Goal: Task Accomplishment & Management: Use online tool/utility

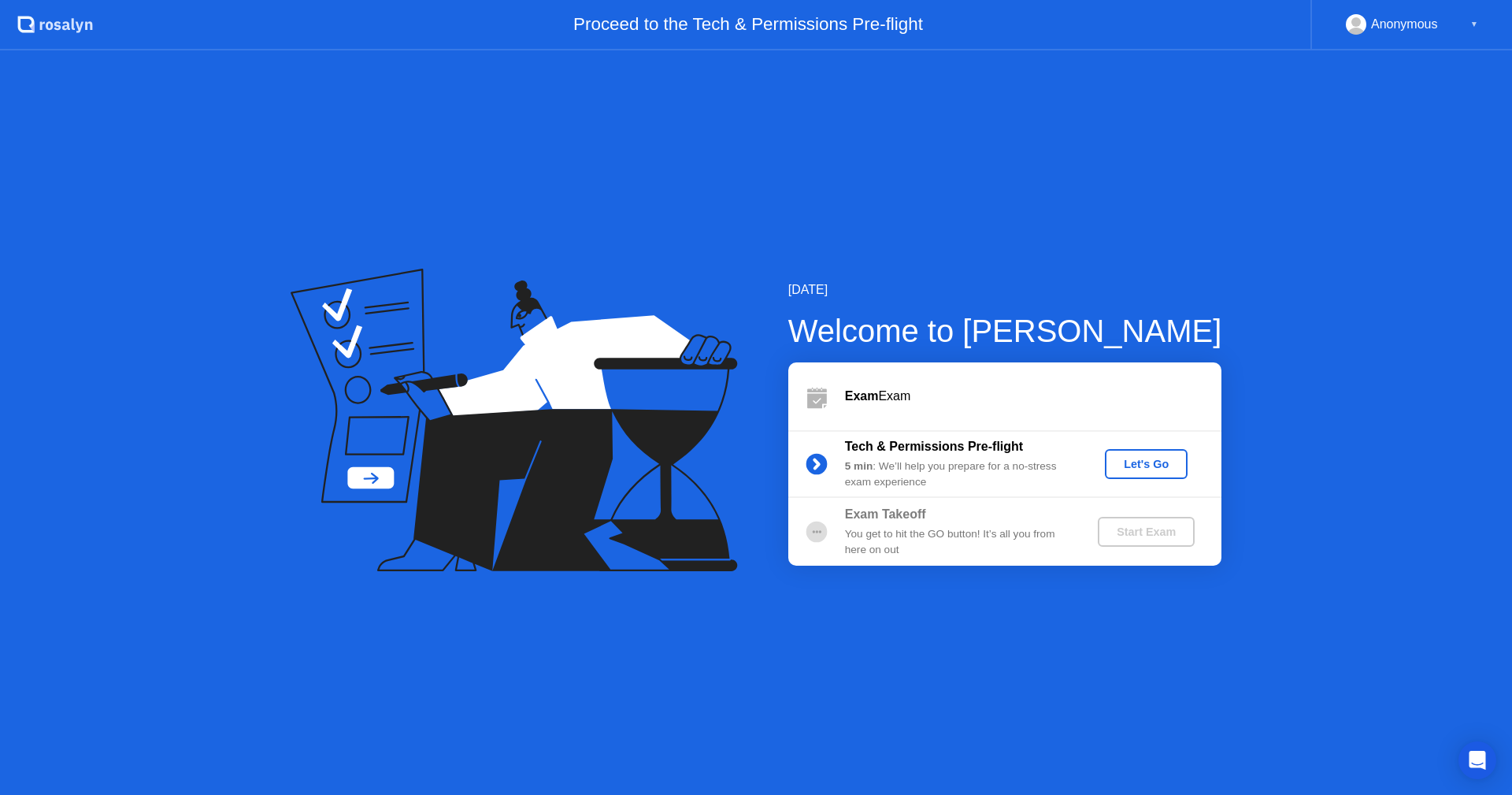
click at [1154, 468] on div "Let's Go" at bounding box center [1146, 463] width 70 height 13
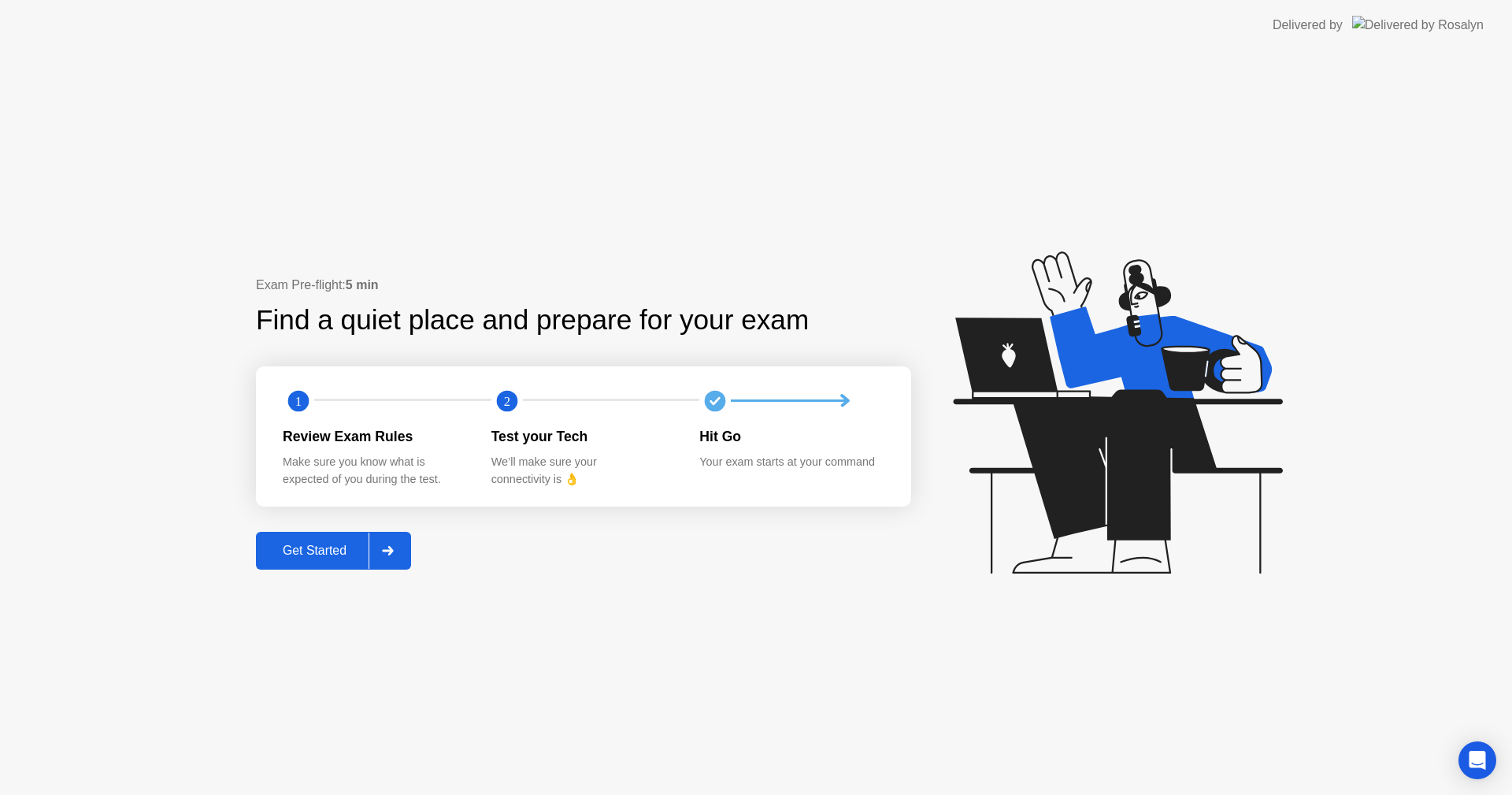
click at [314, 547] on div "Get Started" at bounding box center [315, 550] width 108 height 14
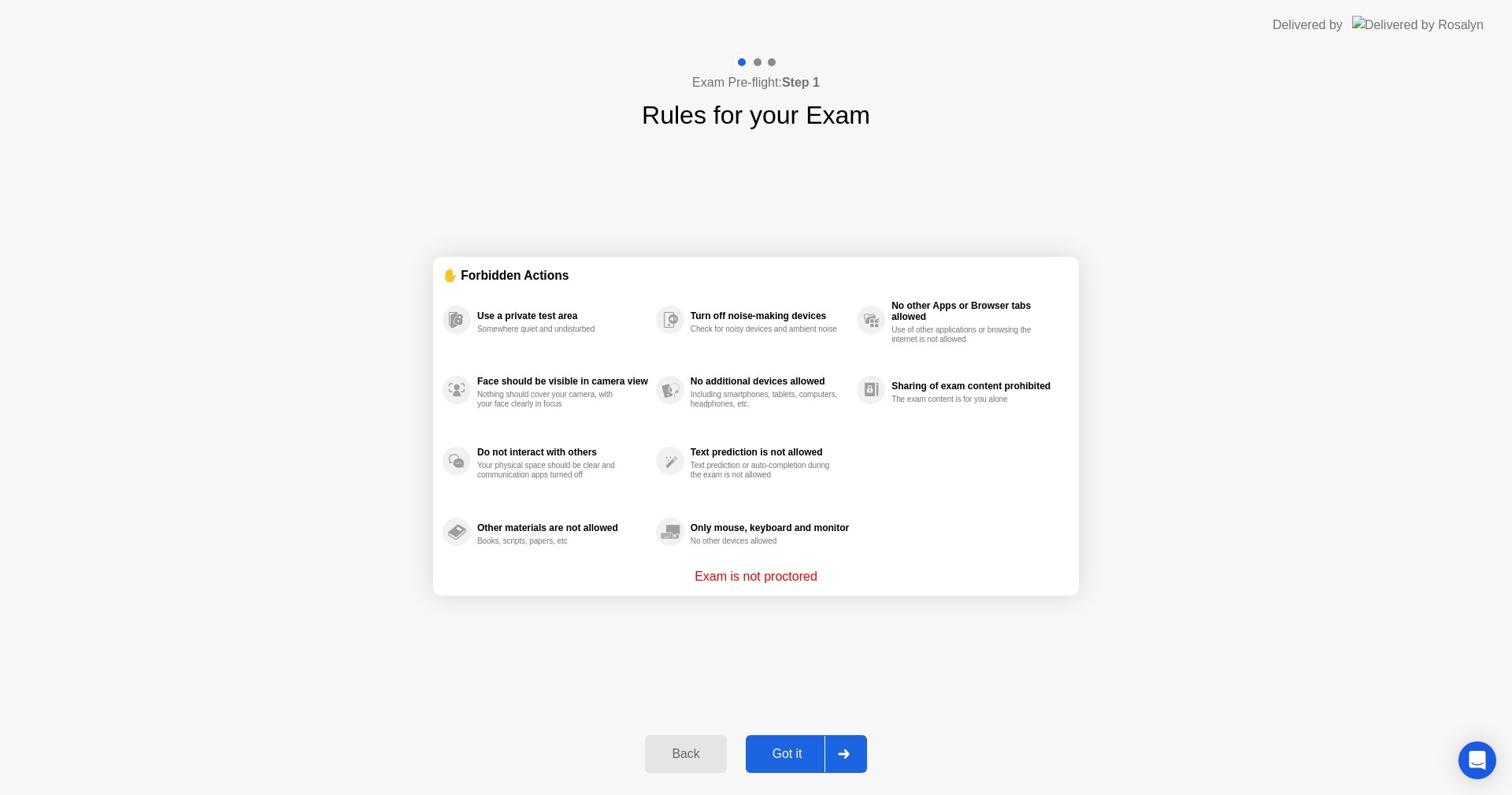
click at [833, 744] on div at bounding box center [843, 754] width 38 height 36
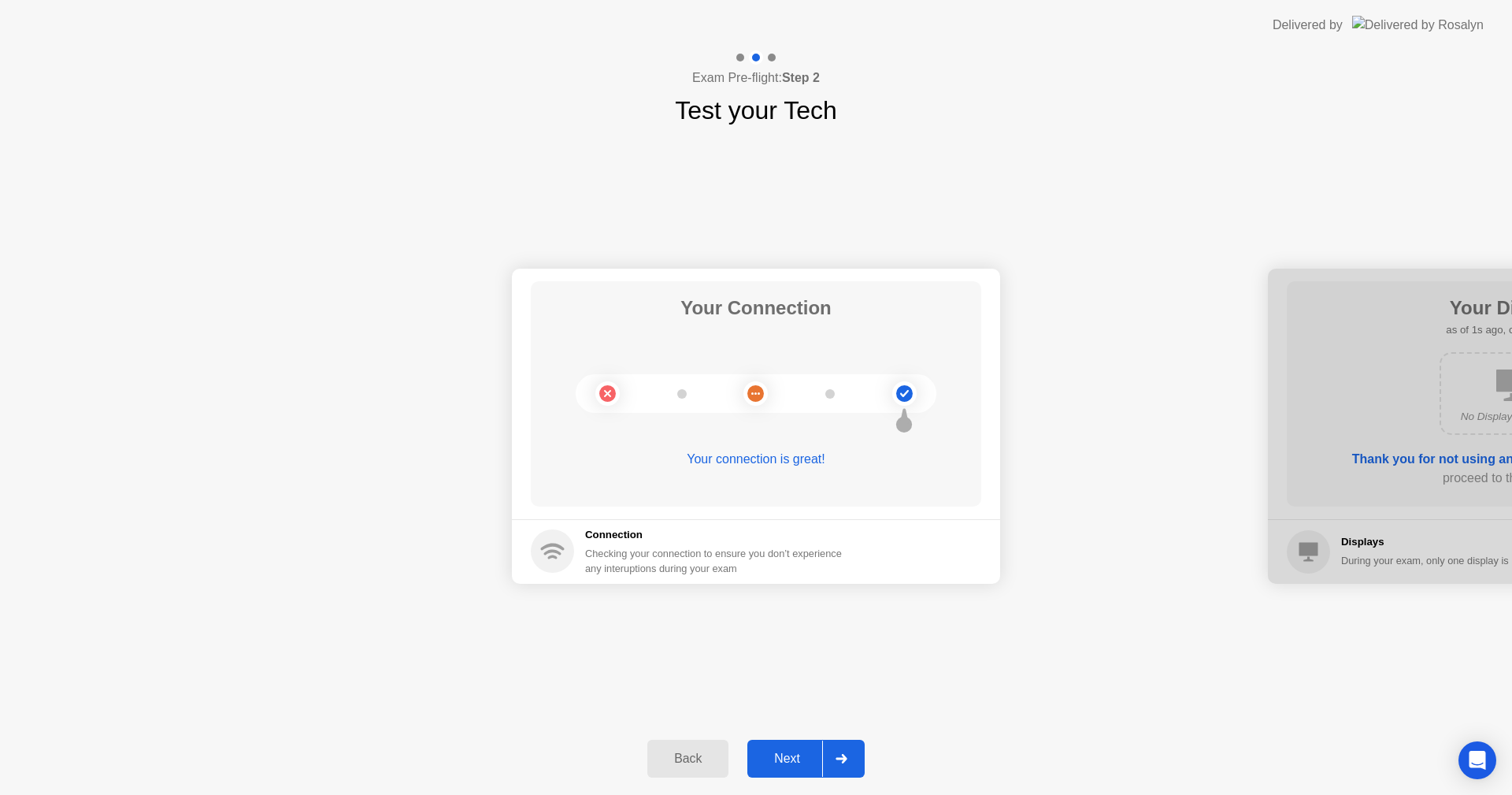
click at [828, 744] on div at bounding box center [841, 758] width 38 height 36
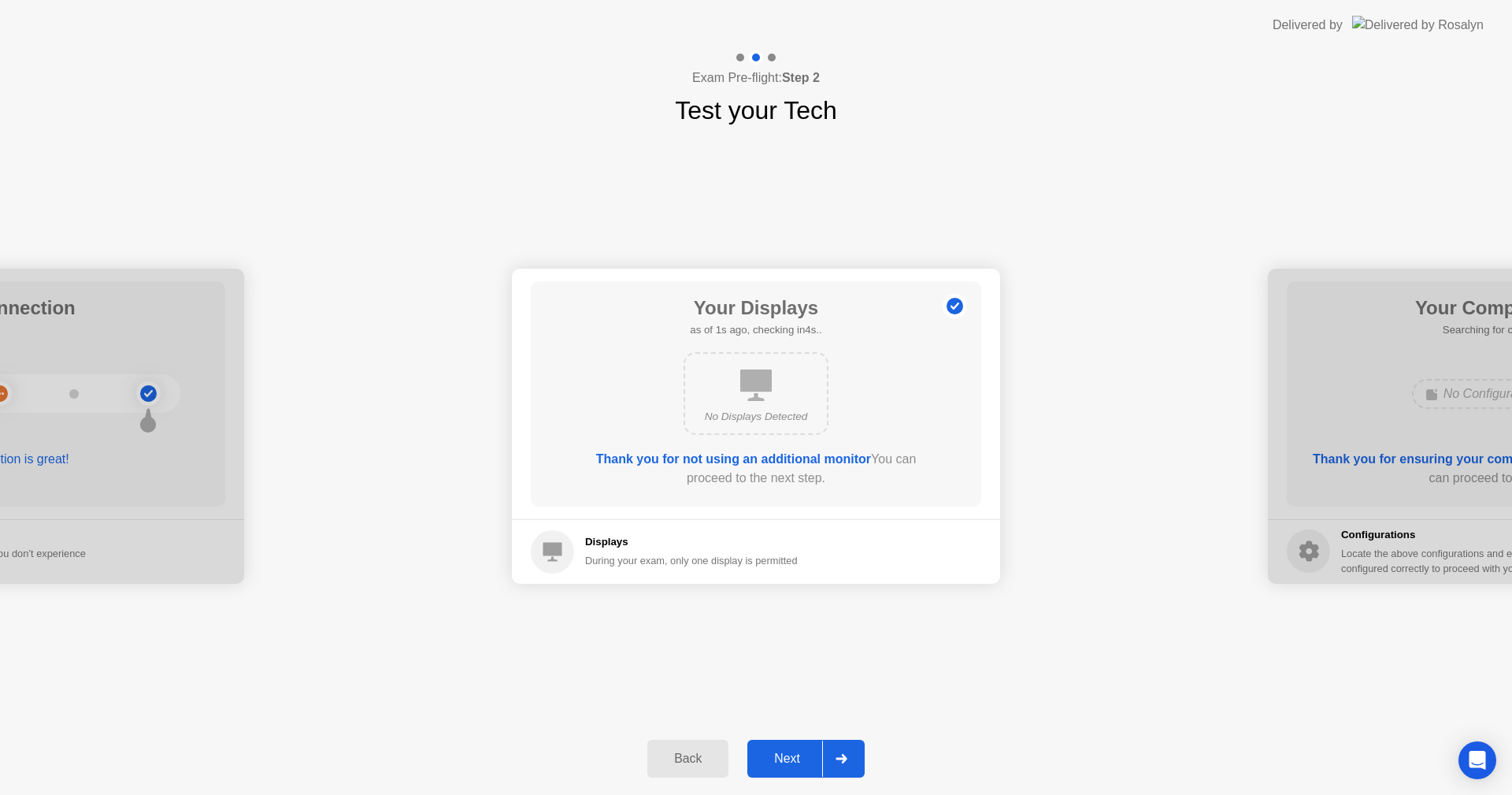
click at [833, 745] on div at bounding box center [841, 758] width 38 height 36
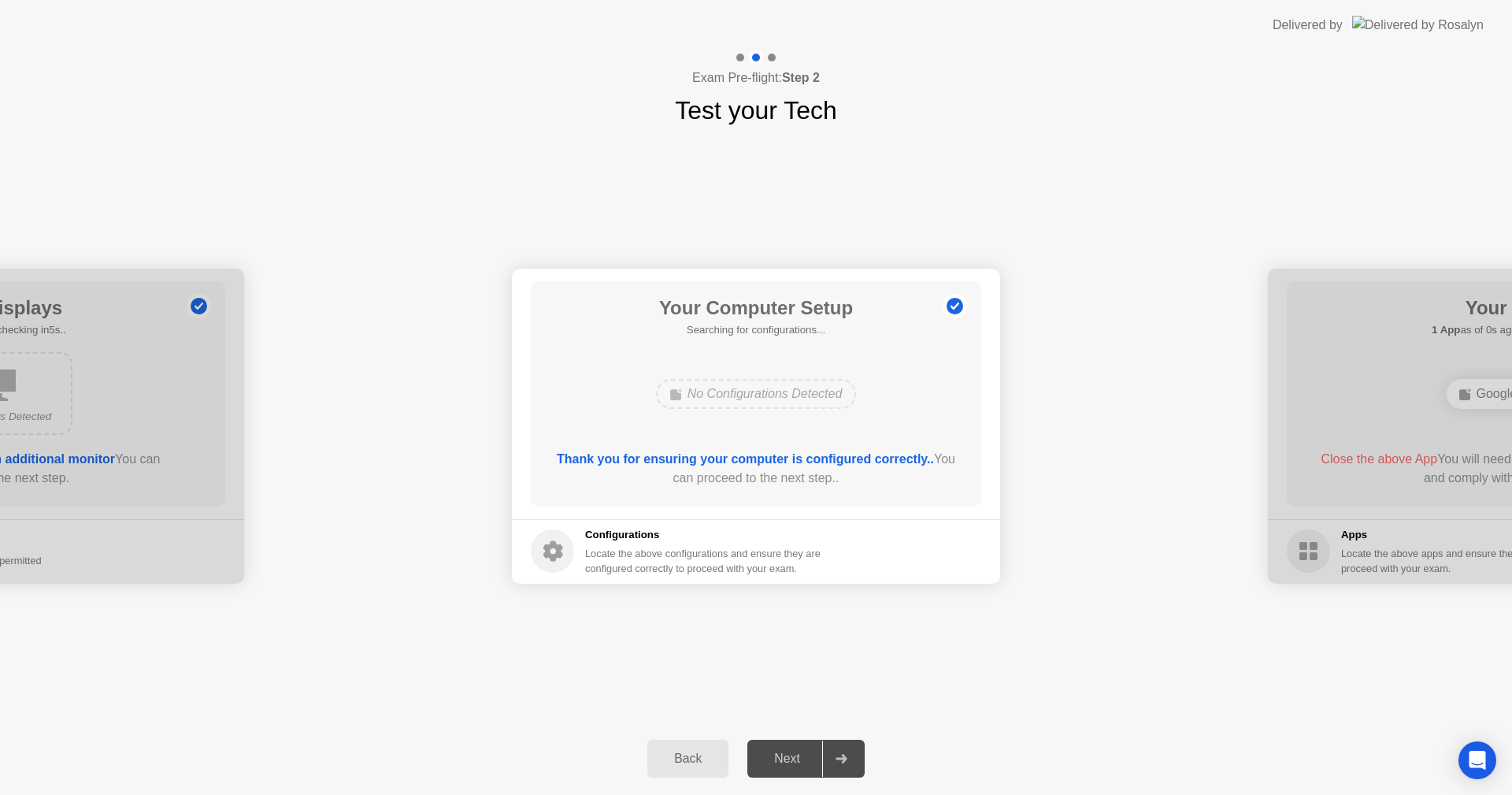
click at [833, 745] on div at bounding box center [841, 758] width 38 height 36
click at [843, 755] on icon at bounding box center [841, 758] width 11 height 9
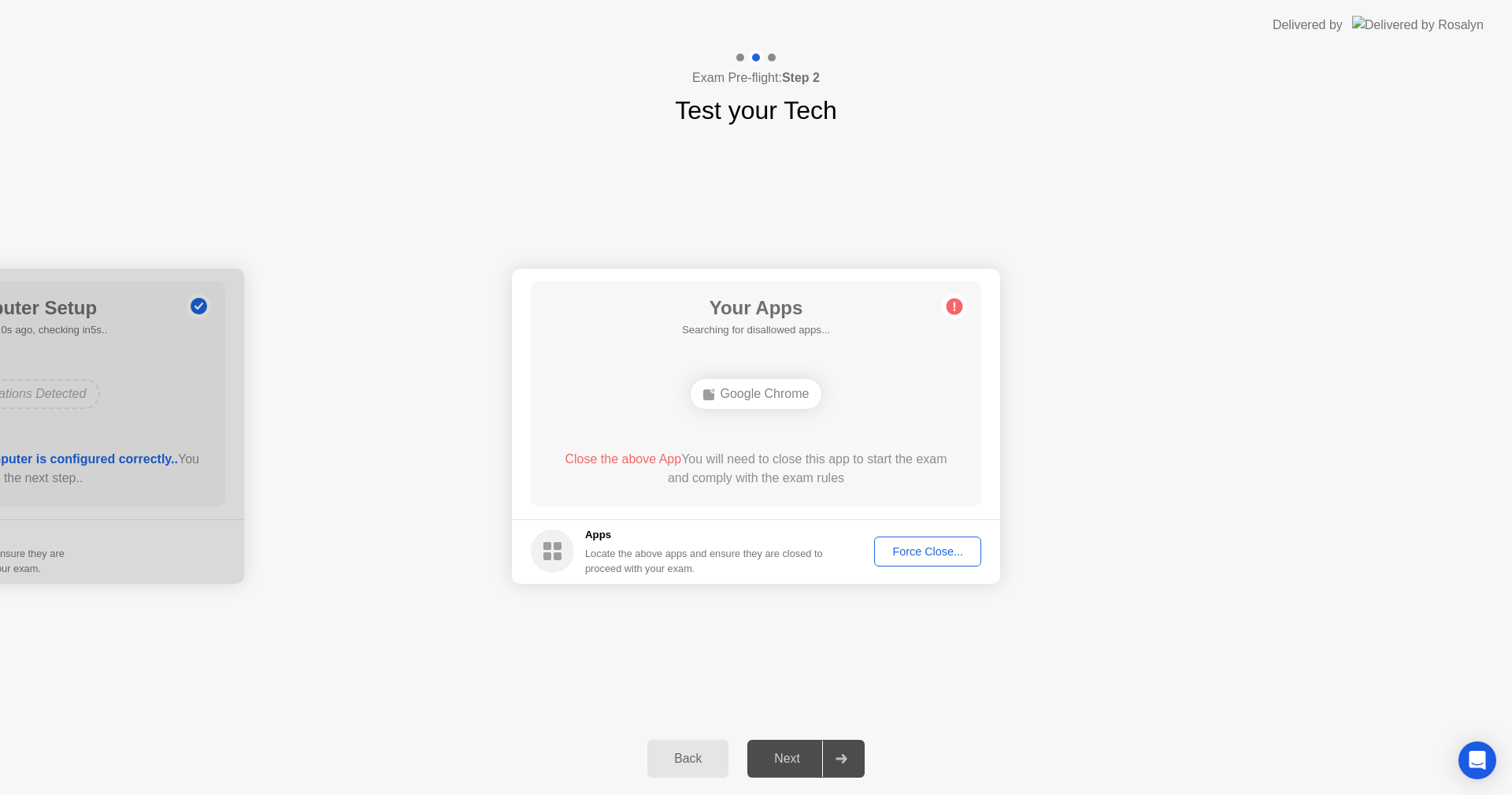
click at [920, 558] on div "Force Close..." at bounding box center [928, 551] width 96 height 13
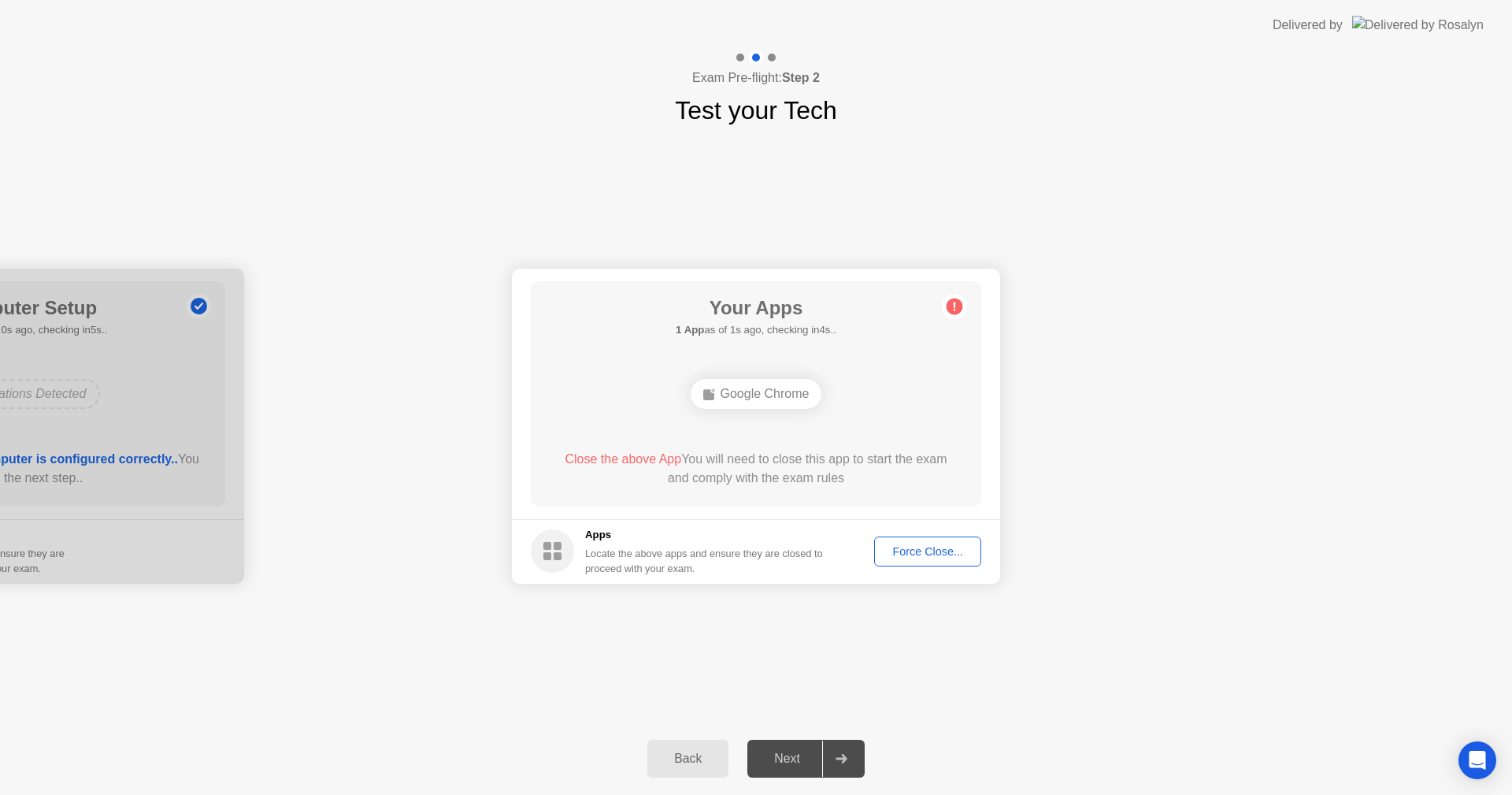
click at [908, 552] on div "Force Close..." at bounding box center [928, 551] width 96 height 13
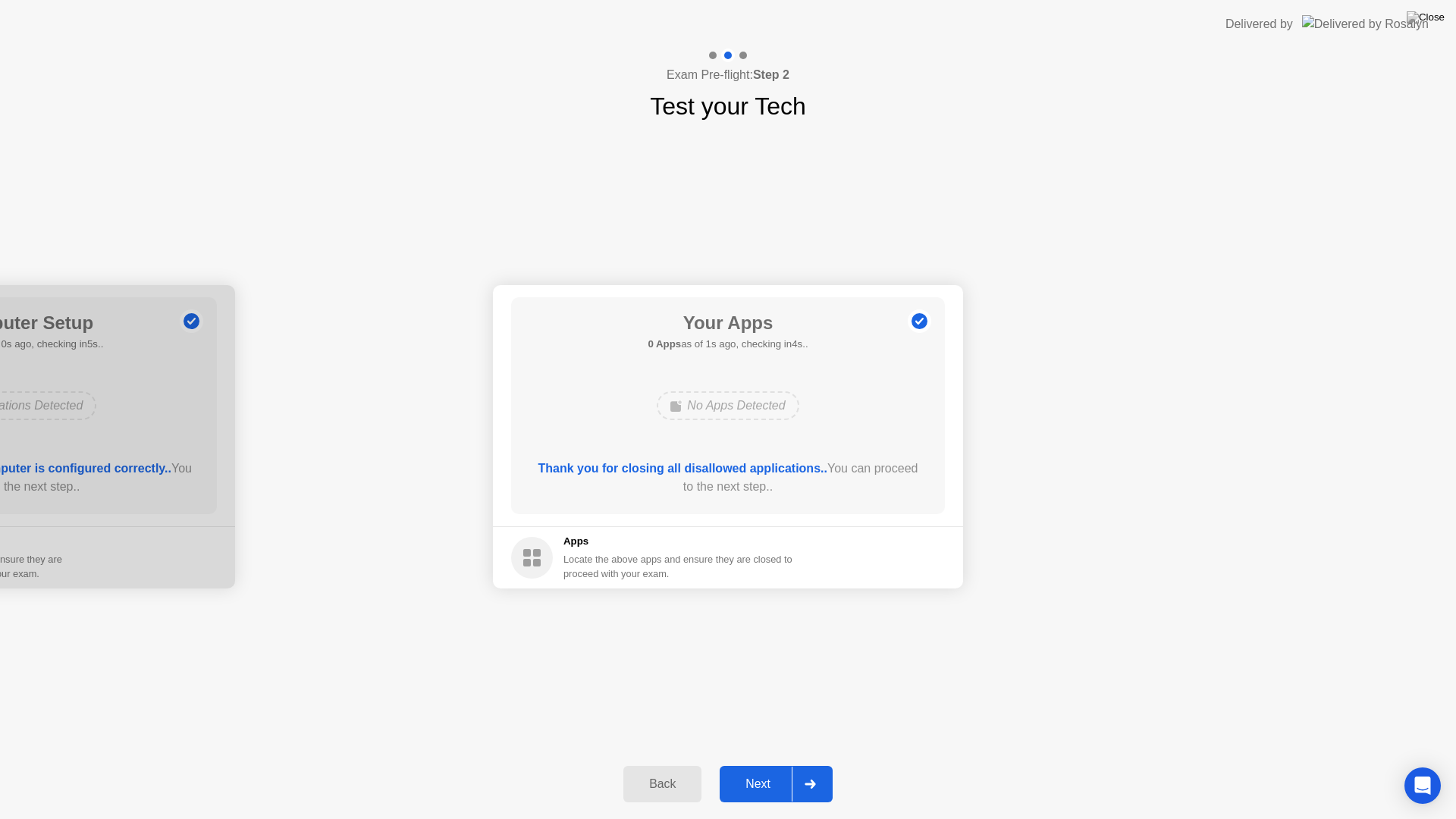
click at [794, 765] on div at bounding box center [810, 784] width 36 height 35
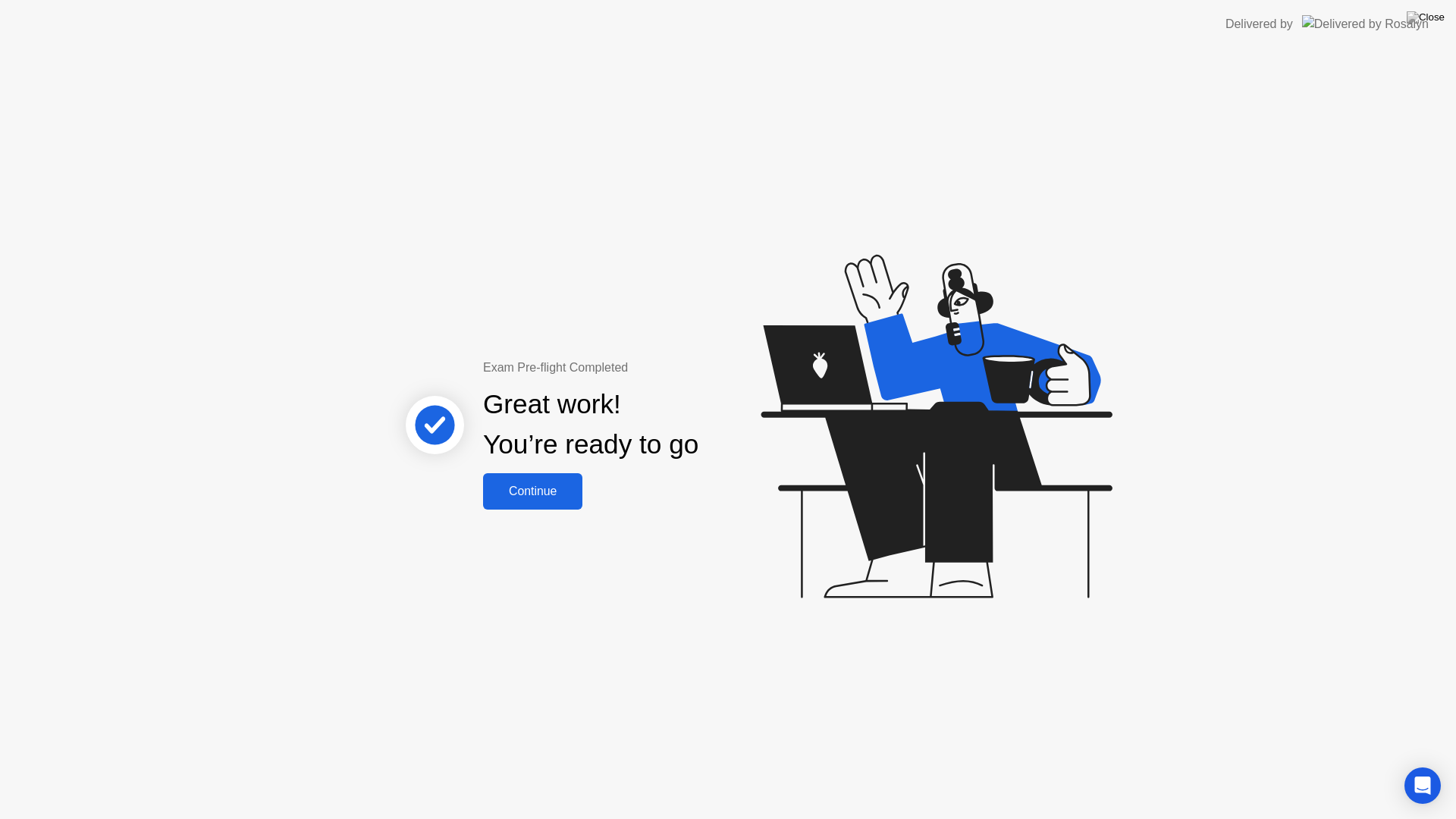
click at [542, 495] on div "Continue" at bounding box center [532, 491] width 90 height 14
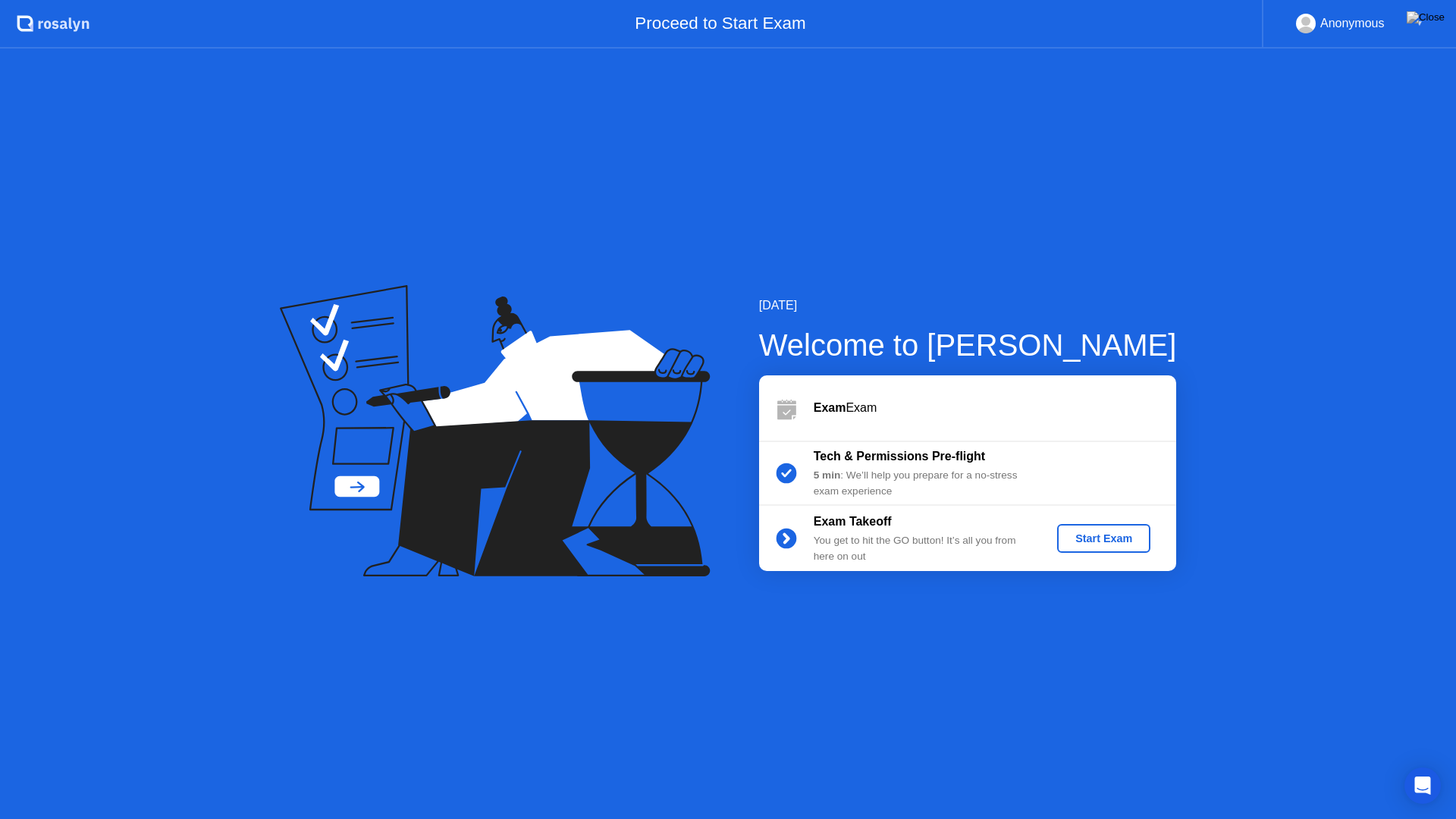
click at [1086, 538] on div "Start Exam" at bounding box center [1103, 538] width 81 height 12
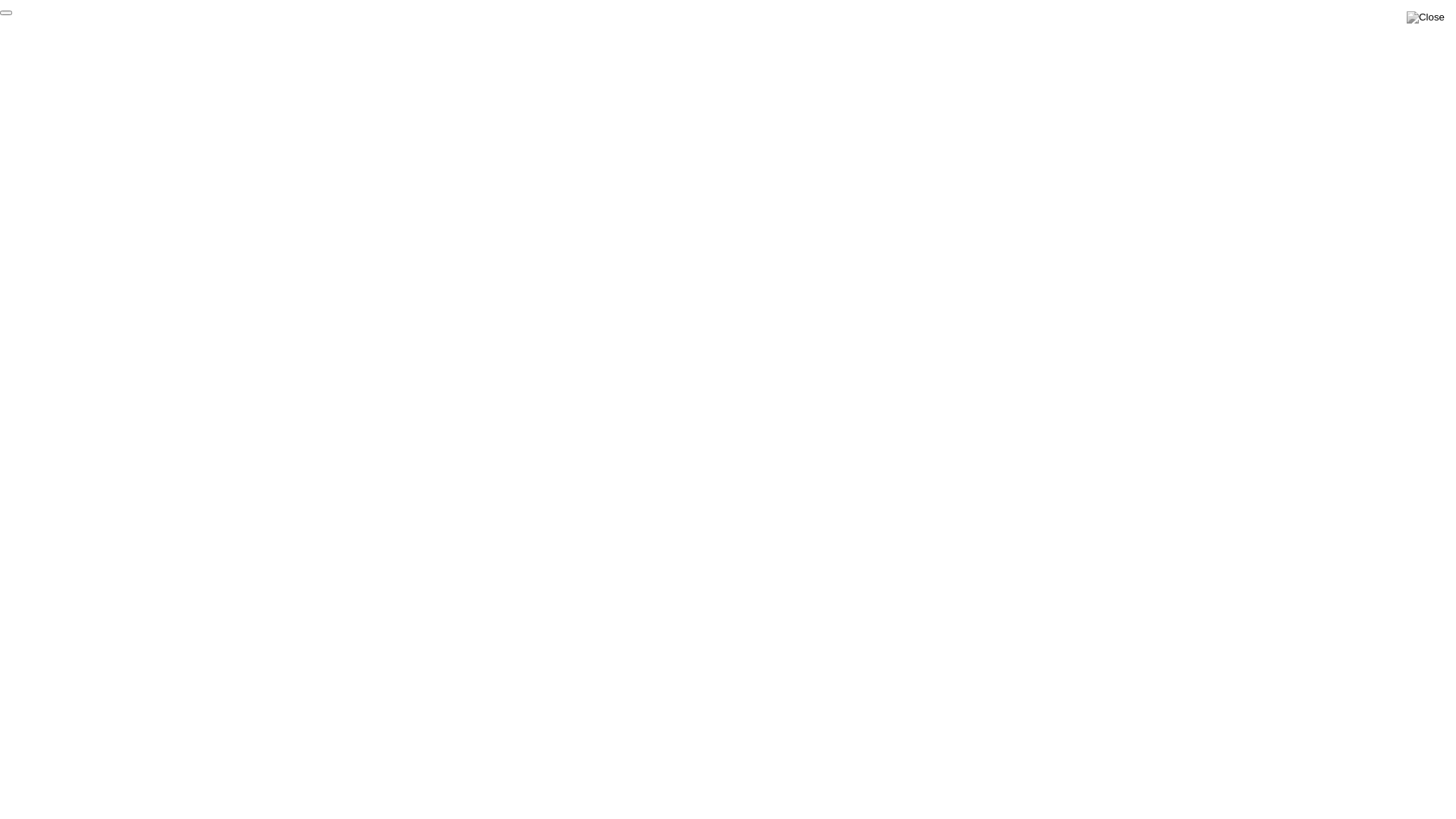
click div "End Proctoring Session"
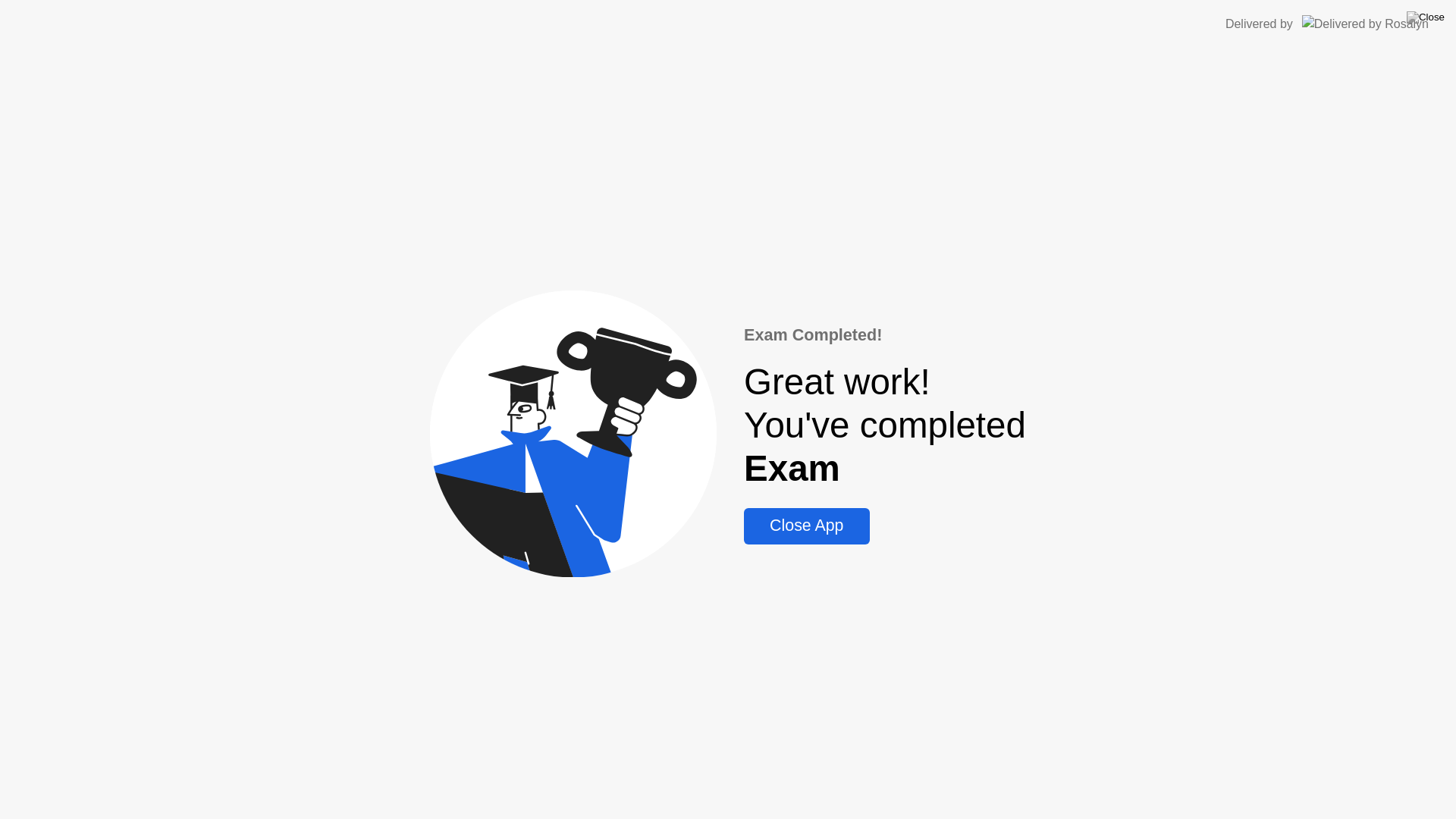
click at [840, 533] on div "Close App" at bounding box center [806, 525] width 116 height 19
